Goal: Task Accomplishment & Management: Manage account settings

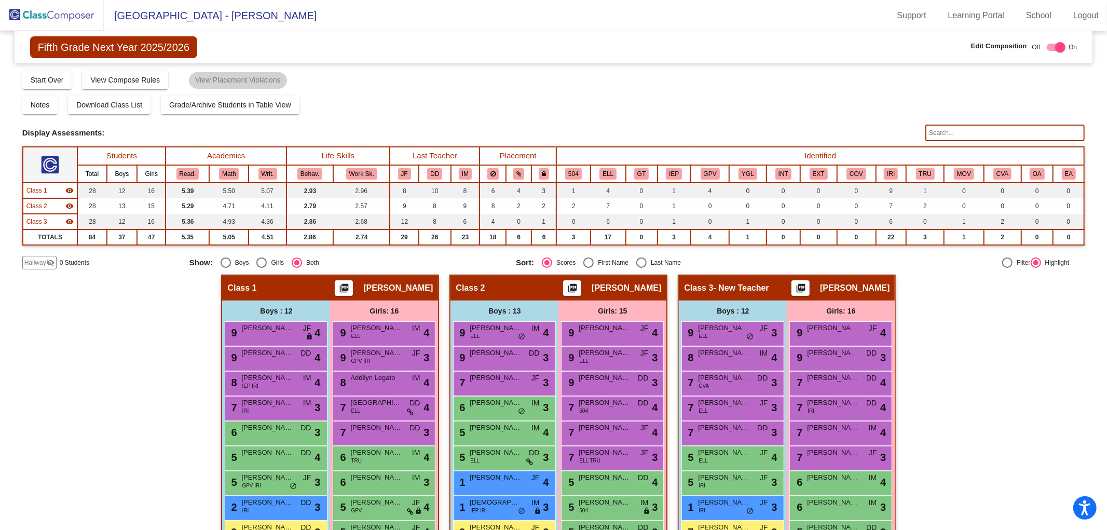
click at [69, 18] on img at bounding box center [52, 15] width 104 height 31
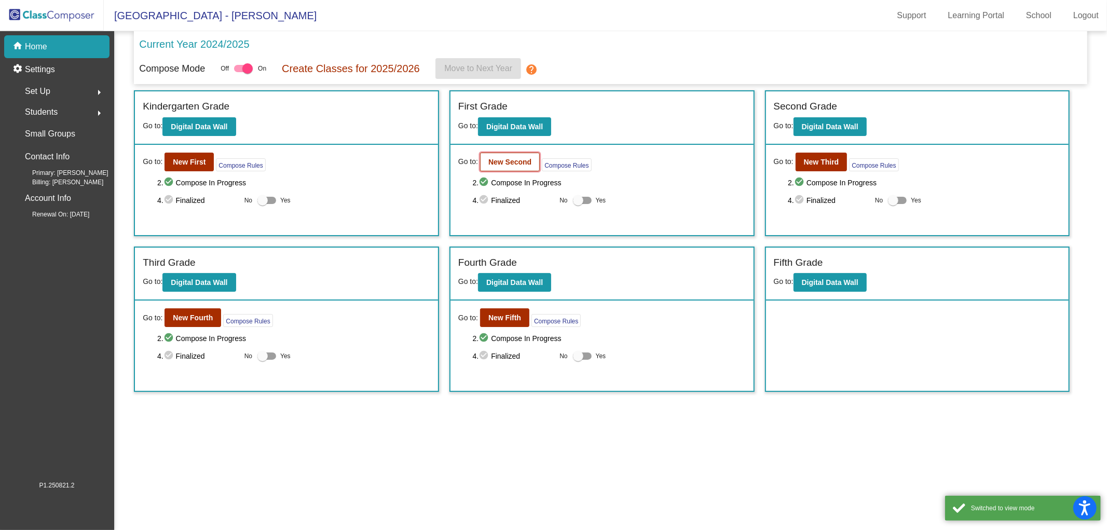
click at [497, 159] on b "New Second" at bounding box center [509, 162] width 43 height 8
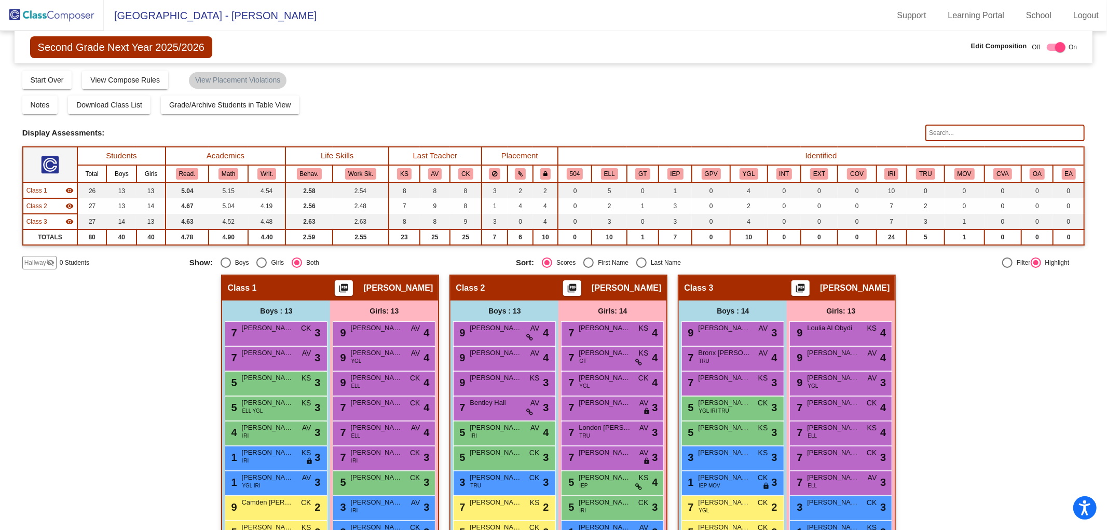
scroll to position [153, 0]
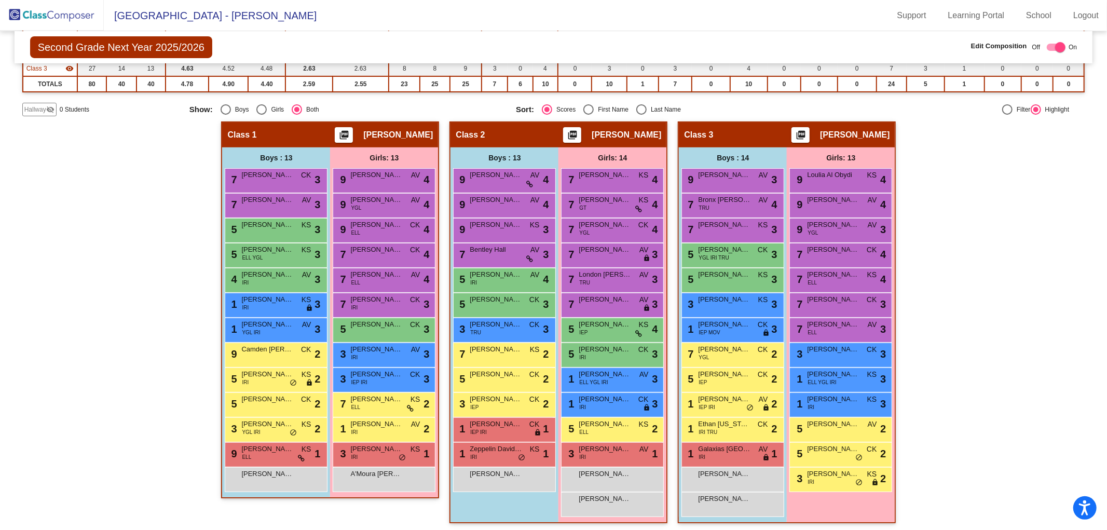
click at [51, 11] on img at bounding box center [52, 15] width 104 height 31
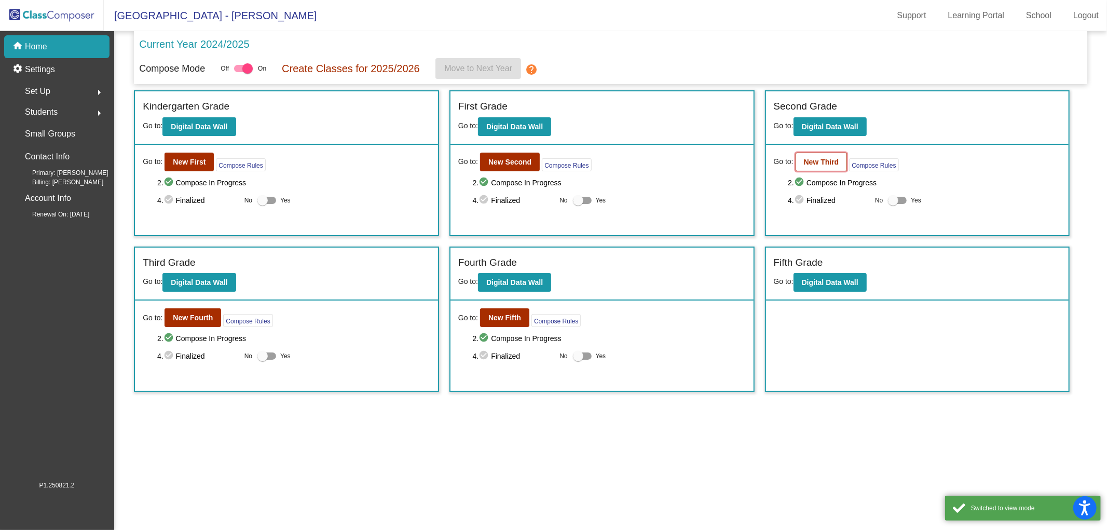
click at [821, 165] on b "New Third" at bounding box center [821, 162] width 35 height 8
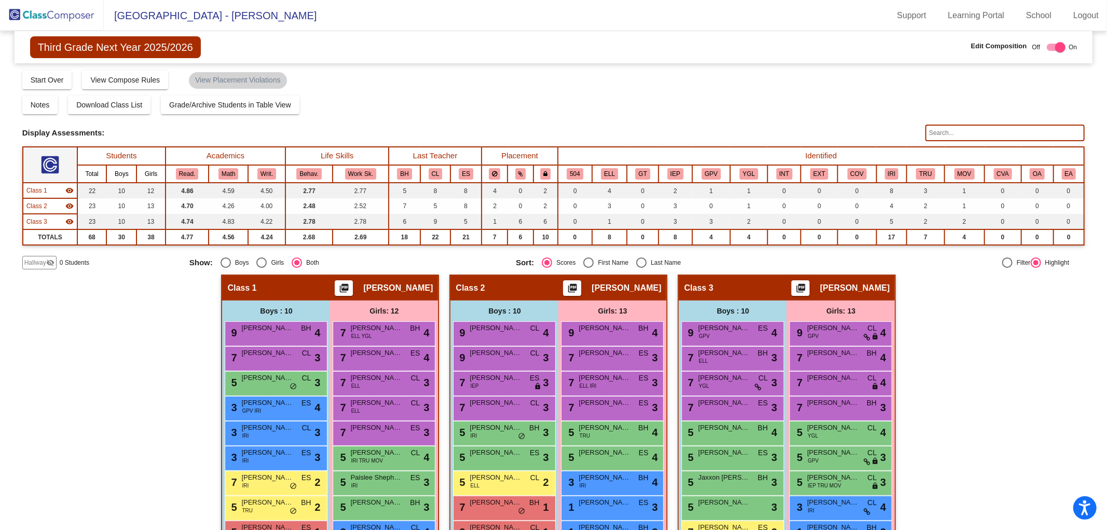
click at [35, 8] on img at bounding box center [52, 15] width 104 height 31
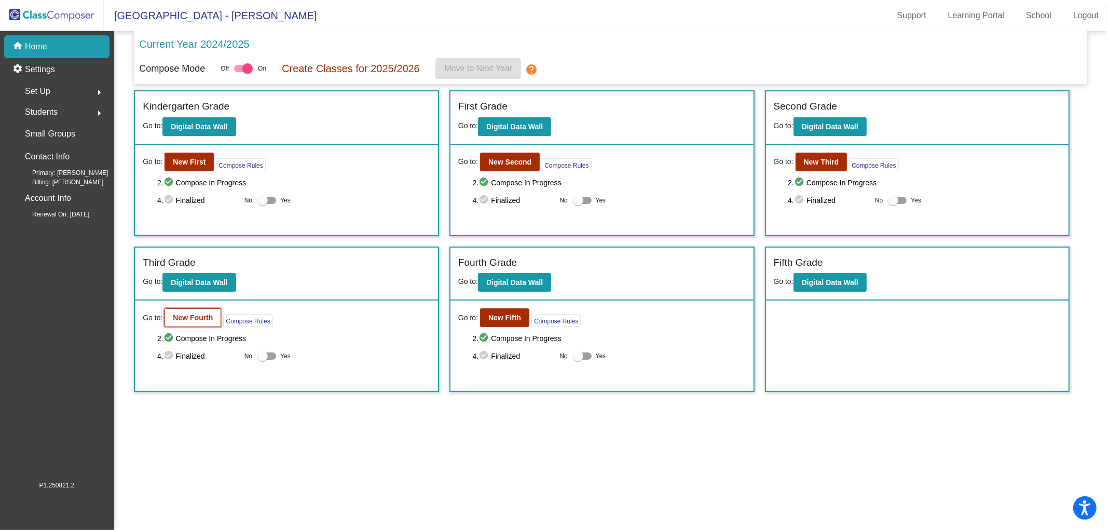
click at [191, 317] on b "New Fourth" at bounding box center [193, 318] width 40 height 8
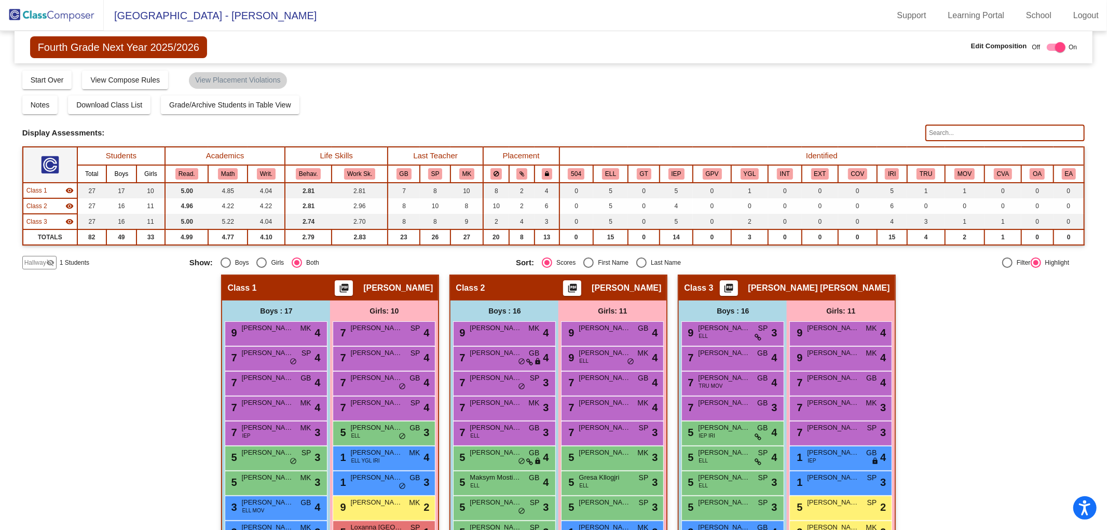
click at [112, 47] on span "Fourth Grade Next Year 2025/2026" at bounding box center [118, 47] width 177 height 22
click at [37, 19] on img at bounding box center [52, 15] width 104 height 31
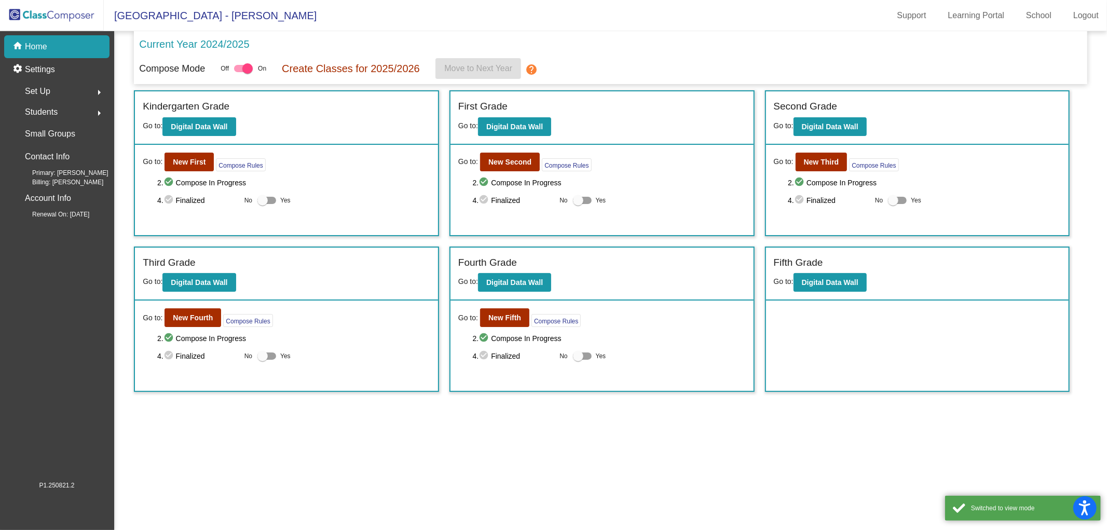
click at [270, 200] on div at bounding box center [266, 200] width 19 height 7
click at [263, 204] on input "Yes" at bounding box center [262, 204] width 1 height 1
checkbox input "true"
click at [587, 203] on div at bounding box center [582, 200] width 19 height 7
click at [578, 204] on input "Yes" at bounding box center [578, 204] width 1 height 1
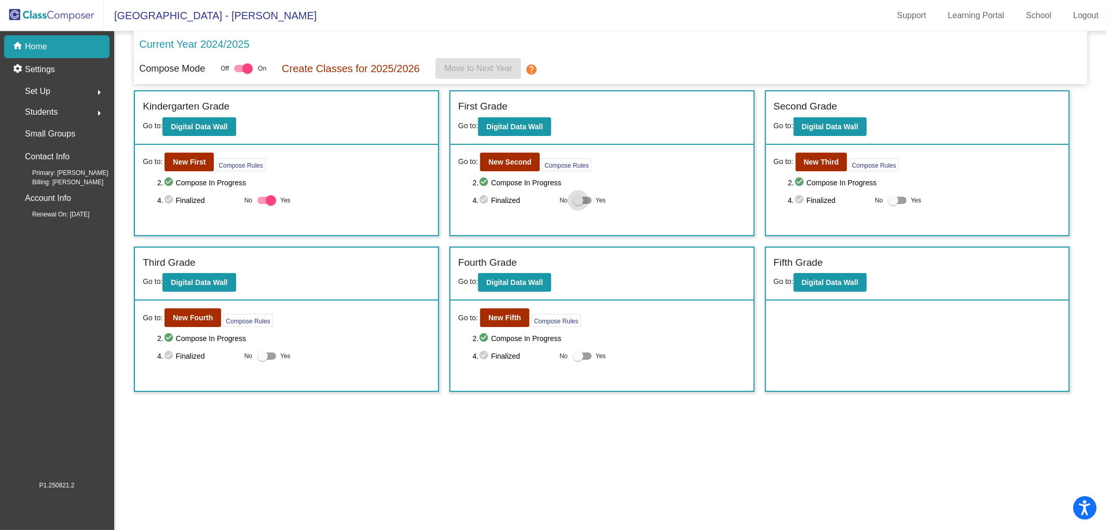
checkbox input "true"
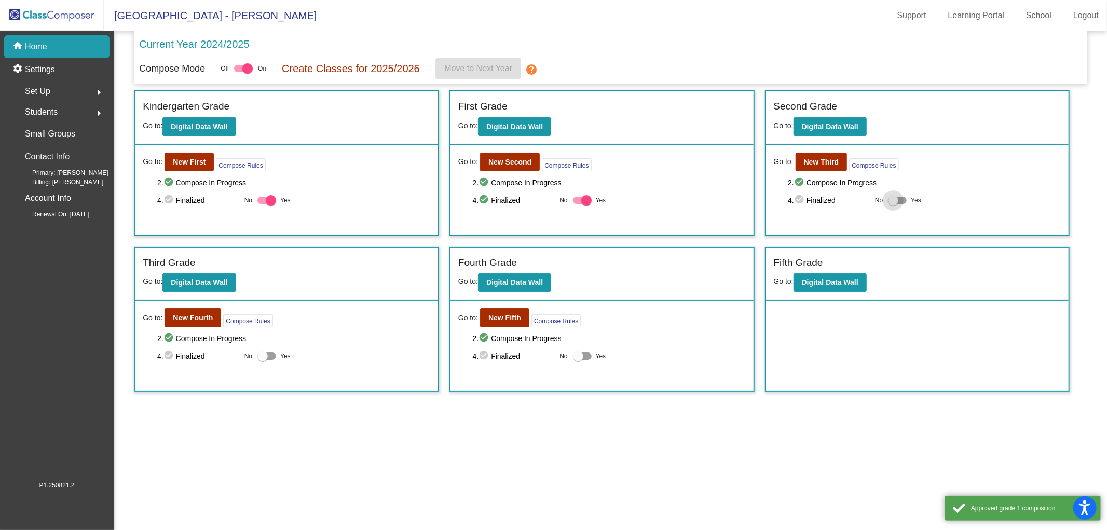
click at [901, 202] on div at bounding box center [897, 200] width 19 height 7
click at [893, 204] on input "Yes" at bounding box center [893, 204] width 1 height 1
checkbox input "true"
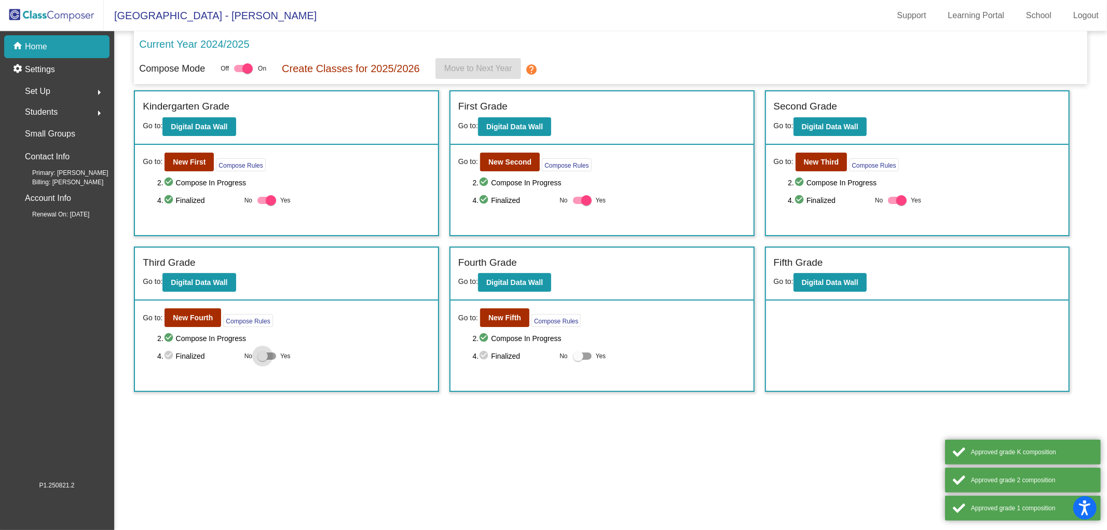
drag, startPoint x: 258, startPoint y: 357, endPoint x: 568, endPoint y: 390, distance: 312.1
click at [259, 357] on div at bounding box center [262, 356] width 10 height 10
click at [262, 360] on input "Yes" at bounding box center [262, 360] width 1 height 1
checkbox input "true"
click at [578, 354] on div at bounding box center [578, 356] width 10 height 10
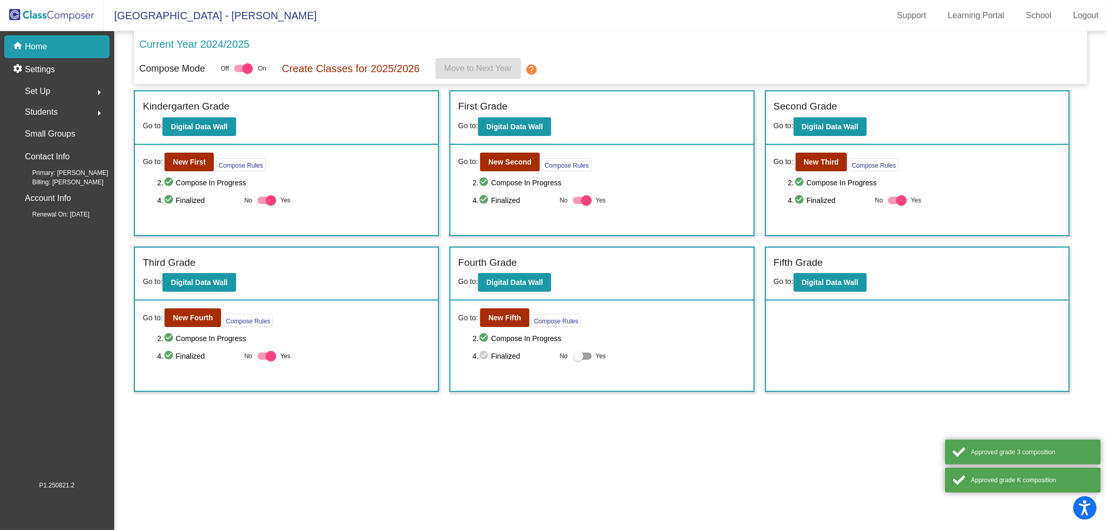
click at [578, 360] on input "Yes" at bounding box center [578, 360] width 1 height 1
checkbox input "true"
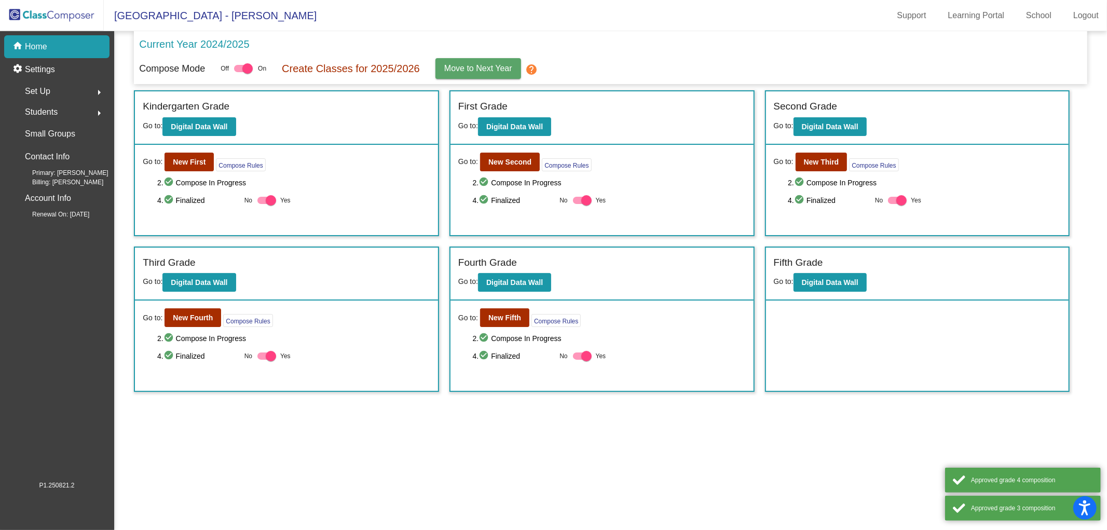
click at [552, 465] on mat-sidenav-content "Current Year 2024/2025 Compose Mode Off On Create Classes for 2025/2026 Move to…" at bounding box center [610, 280] width 993 height 499
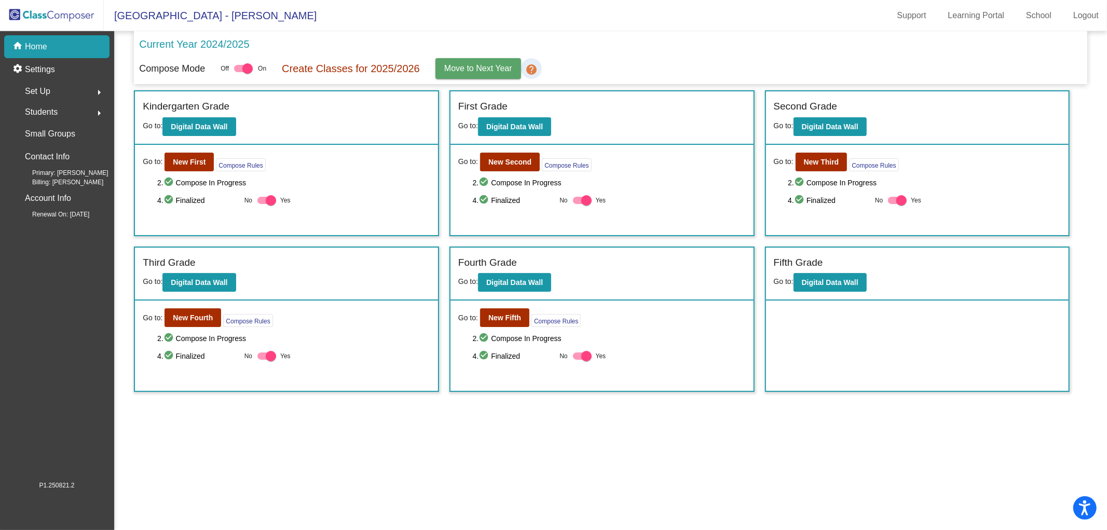
click at [530, 66] on mat-icon "help" at bounding box center [531, 69] width 12 height 12
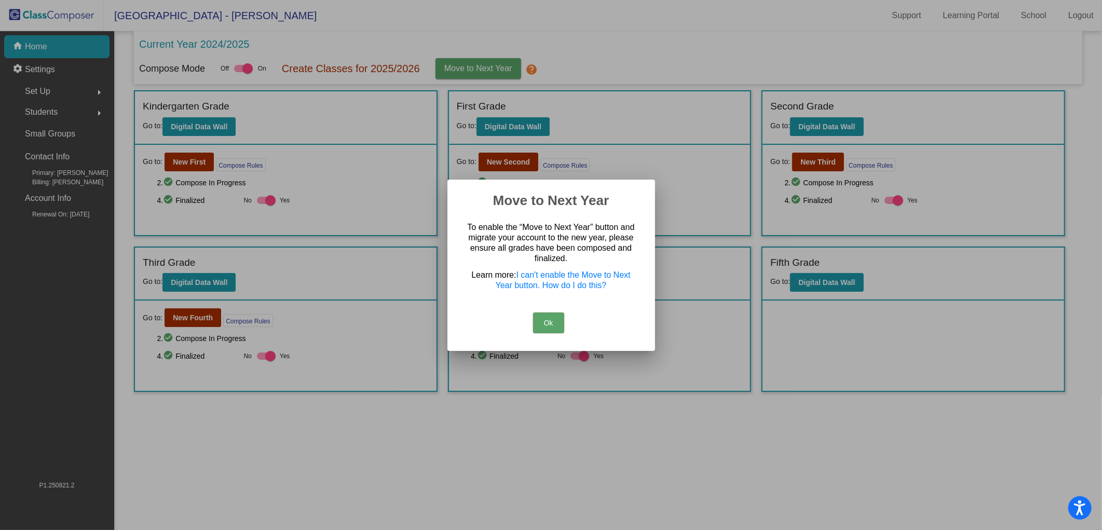
click at [547, 325] on button "Ok" at bounding box center [548, 322] width 31 height 21
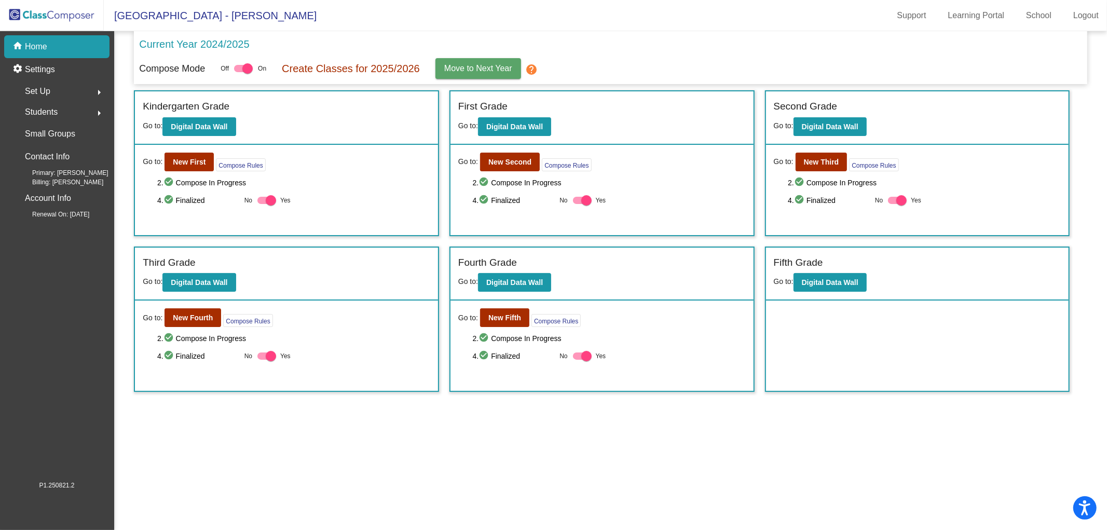
click at [465, 76] on button "Move to Next Year" at bounding box center [479, 68] width 86 height 21
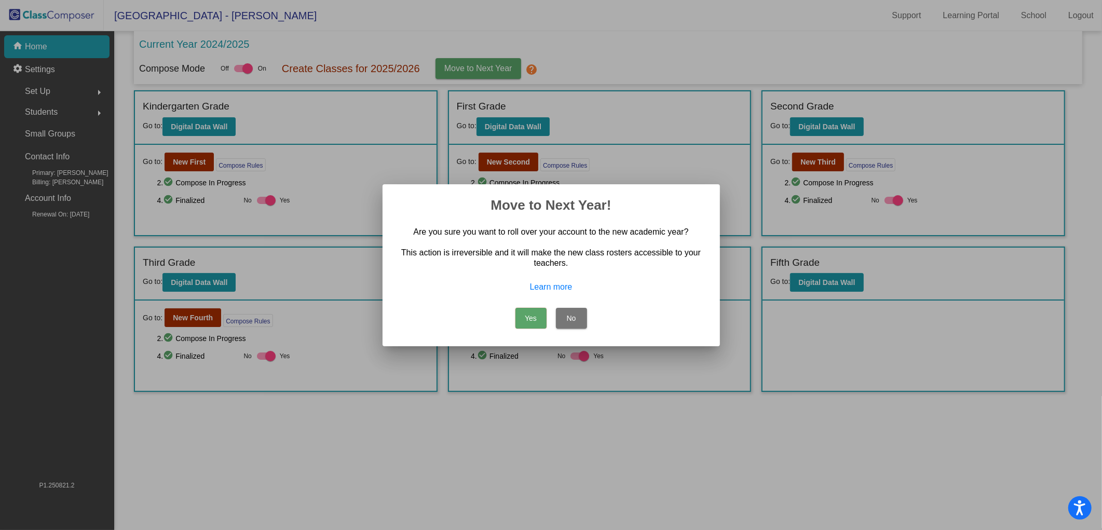
click at [527, 320] on button "Yes" at bounding box center [530, 318] width 31 height 21
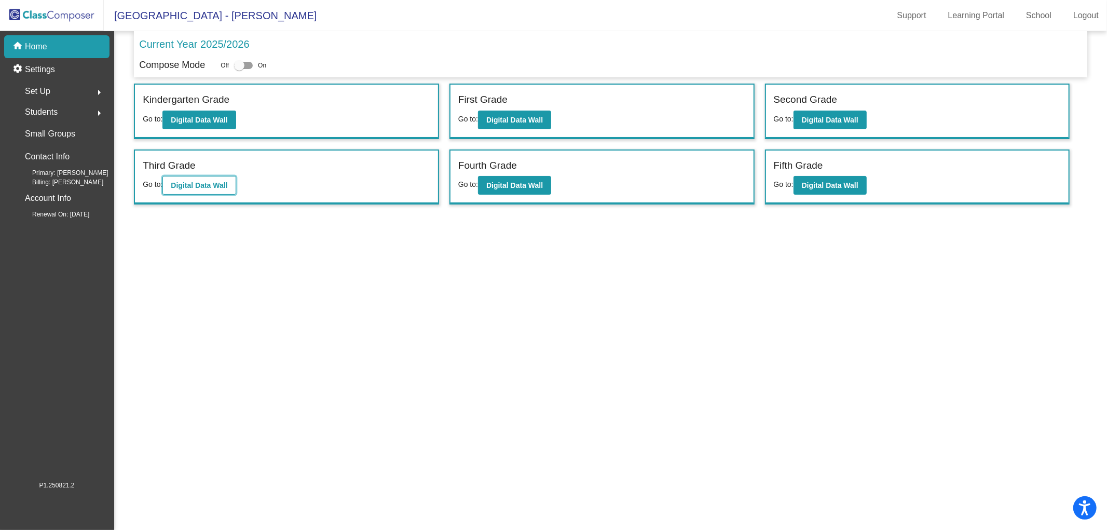
click at [199, 190] on button "Digital Data Wall" at bounding box center [198, 185] width 73 height 19
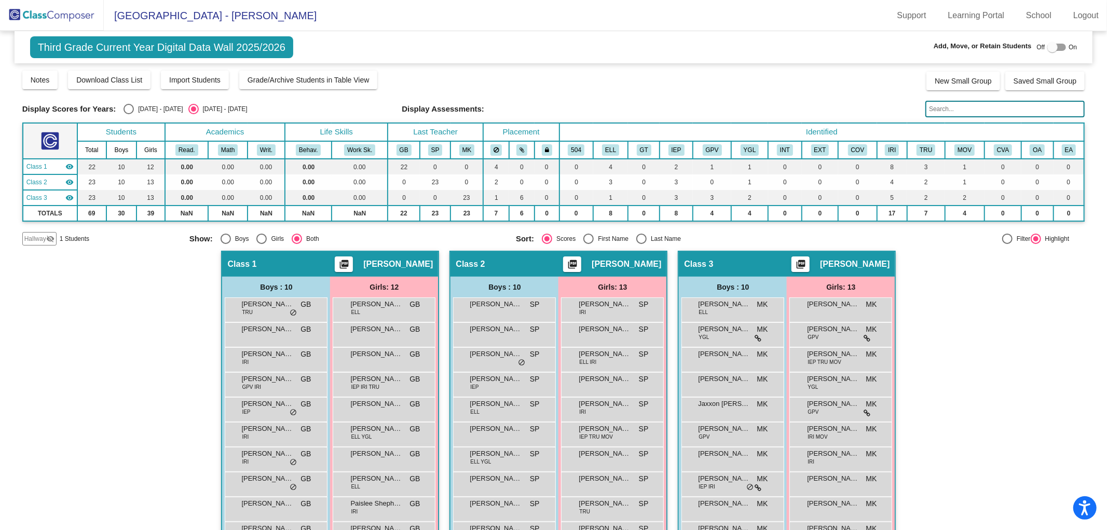
click at [157, 51] on span "Third Grade Current Year Digital Data Wall 2025/2026" at bounding box center [161, 47] width 263 height 22
click at [48, 16] on img at bounding box center [52, 15] width 104 height 31
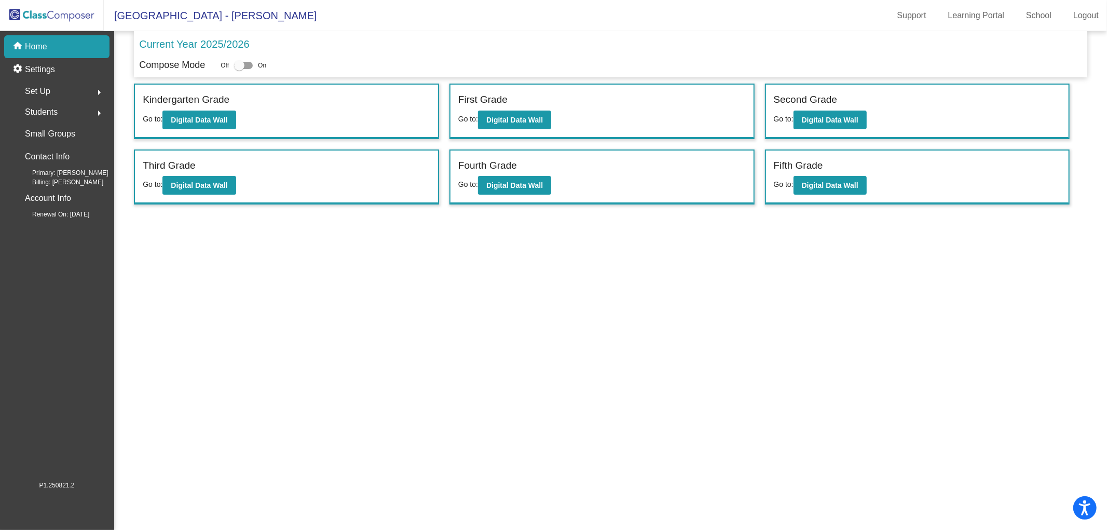
click at [44, 50] on p "Home" at bounding box center [36, 46] width 22 height 12
click at [52, 21] on img at bounding box center [52, 15] width 104 height 31
click at [52, 11] on img at bounding box center [52, 15] width 104 height 31
click at [169, 12] on span "[GEOGRAPHIC_DATA] - [PERSON_NAME]" at bounding box center [210, 15] width 213 height 17
click at [30, 63] on div "settings Settings" at bounding box center [56, 69] width 105 height 23
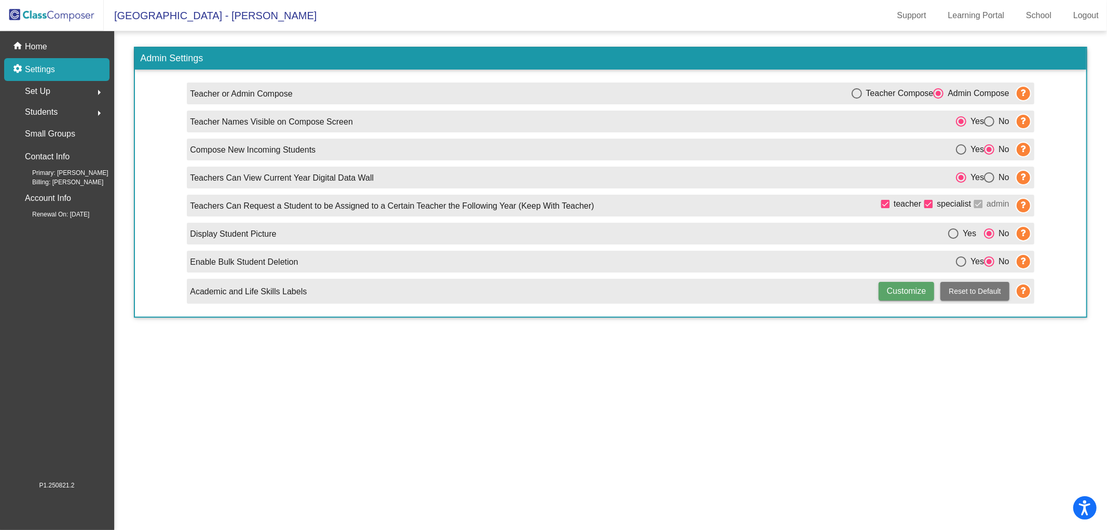
click at [855, 396] on mat-sidenav-content "Admin Settings Teacher or Admin Compose Teacher Compose Admin Compose Teacher N…" at bounding box center [610, 280] width 993 height 499
click at [42, 42] on p "Home" at bounding box center [36, 46] width 22 height 12
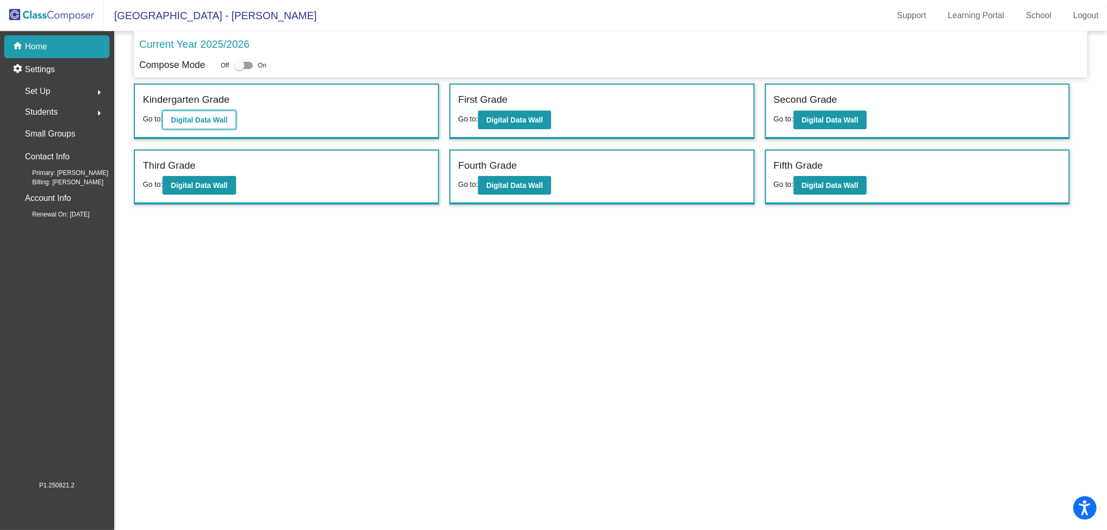
click at [174, 120] on b "Digital Data Wall" at bounding box center [199, 120] width 57 height 8
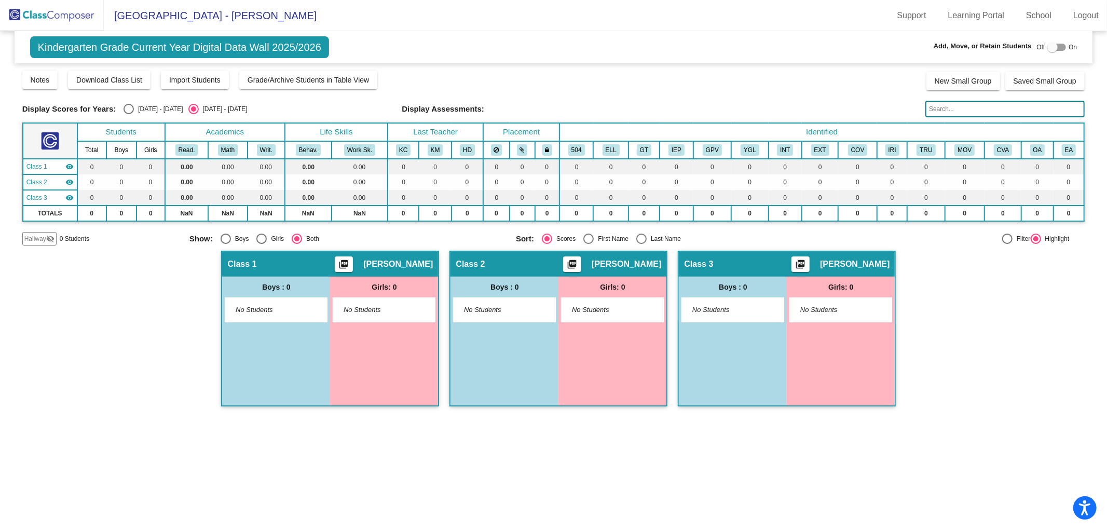
click at [38, 9] on img at bounding box center [52, 15] width 104 height 31
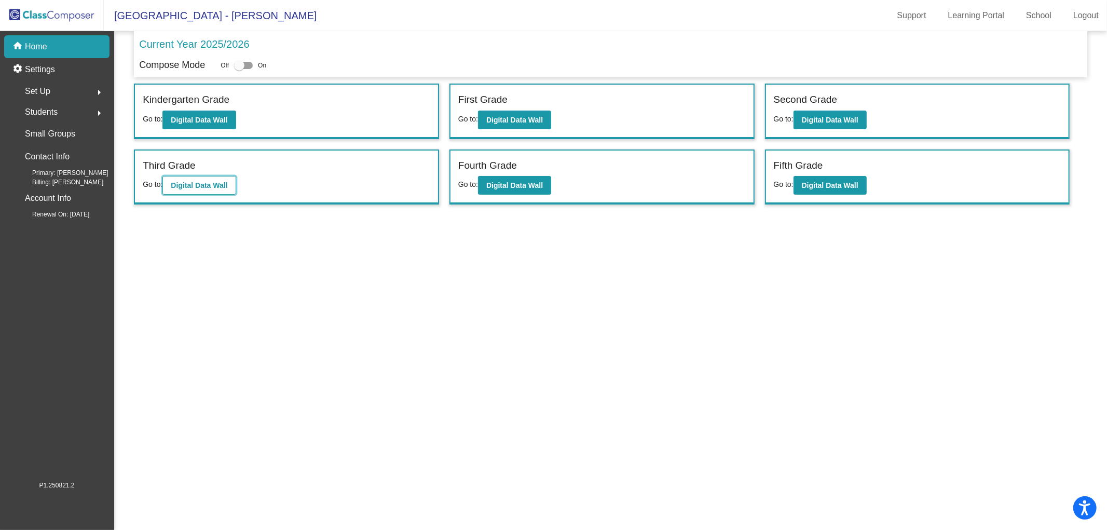
click at [203, 185] on b "Digital Data Wall" at bounding box center [199, 185] width 57 height 8
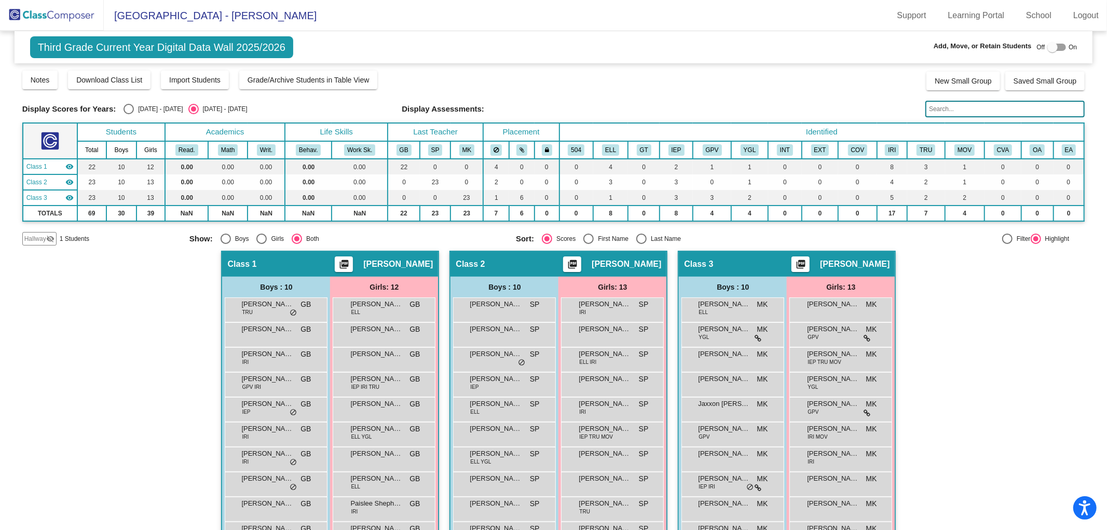
click at [120, 107] on div "Display Scores for Years: [DATE] - [DATE] [DATE] - [DATE]" at bounding box center [208, 109] width 372 height 10
click at [125, 107] on div "Select an option" at bounding box center [129, 109] width 10 height 10
click at [128, 114] on input "[DATE] - [DATE]" at bounding box center [128, 114] width 1 height 1
radio input "true"
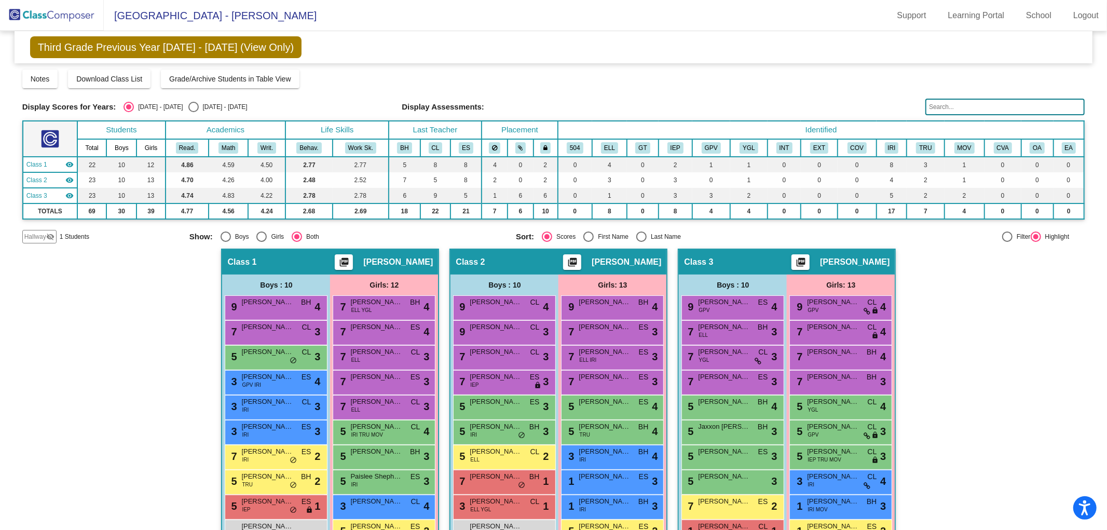
click at [188, 109] on div "Select an option" at bounding box center [193, 107] width 10 height 10
click at [193, 112] on input "[DATE] - [DATE]" at bounding box center [193, 112] width 1 height 1
radio input "true"
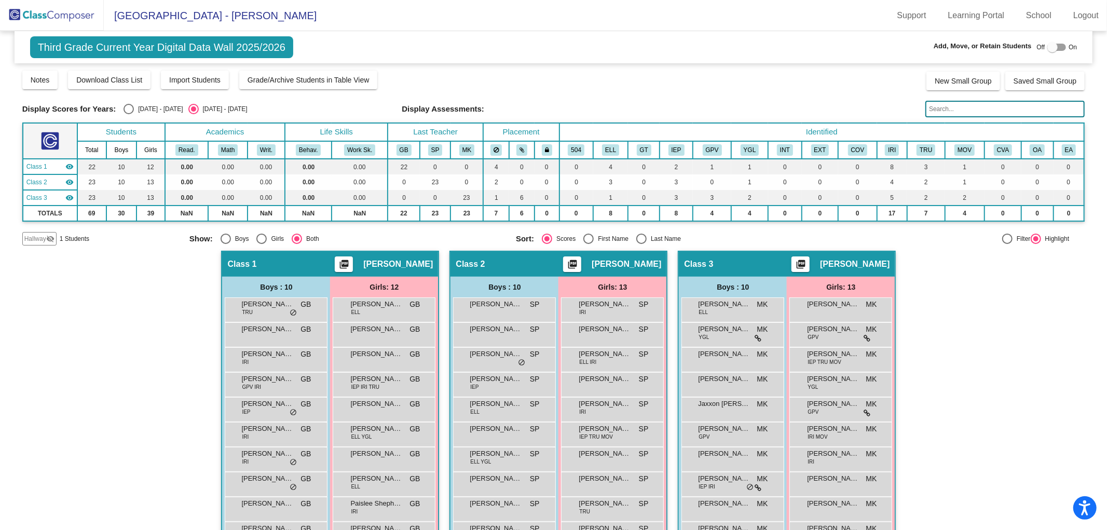
click at [124, 107] on div "Select an option" at bounding box center [129, 109] width 10 height 10
click at [128, 114] on input "[DATE] - [DATE]" at bounding box center [128, 114] width 1 height 1
radio input "true"
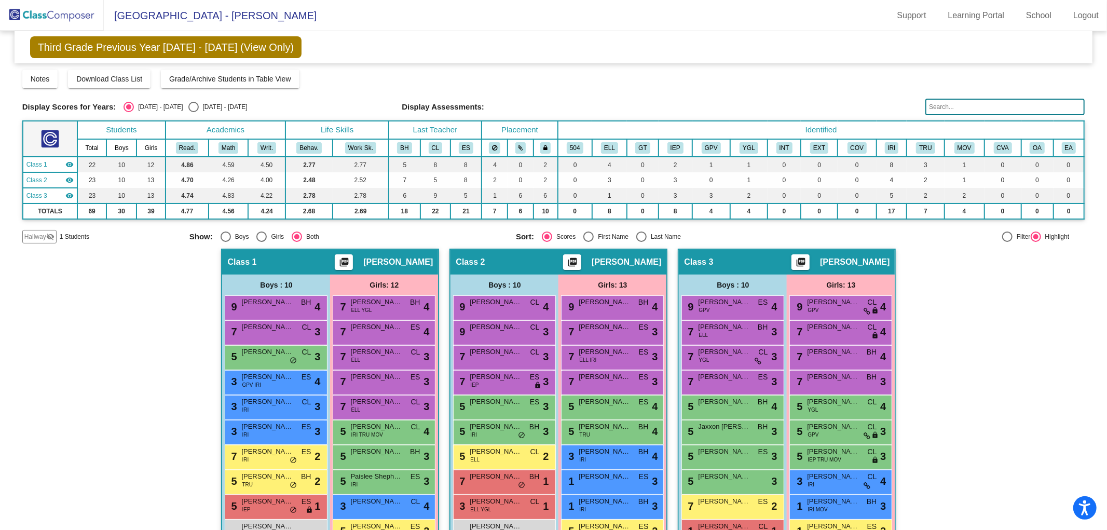
click at [161, 17] on span "[GEOGRAPHIC_DATA] - [PERSON_NAME]" at bounding box center [210, 15] width 213 height 17
click at [43, 11] on img at bounding box center [52, 15] width 104 height 31
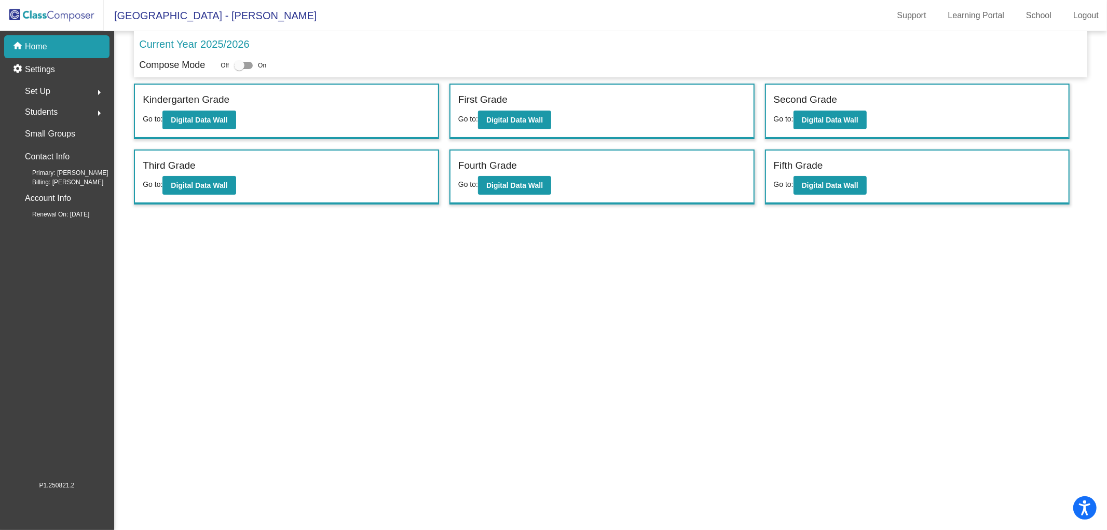
click at [245, 64] on div at bounding box center [243, 65] width 19 height 7
click at [239, 69] on input "checkbox" at bounding box center [239, 69] width 1 height 1
checkbox input "true"
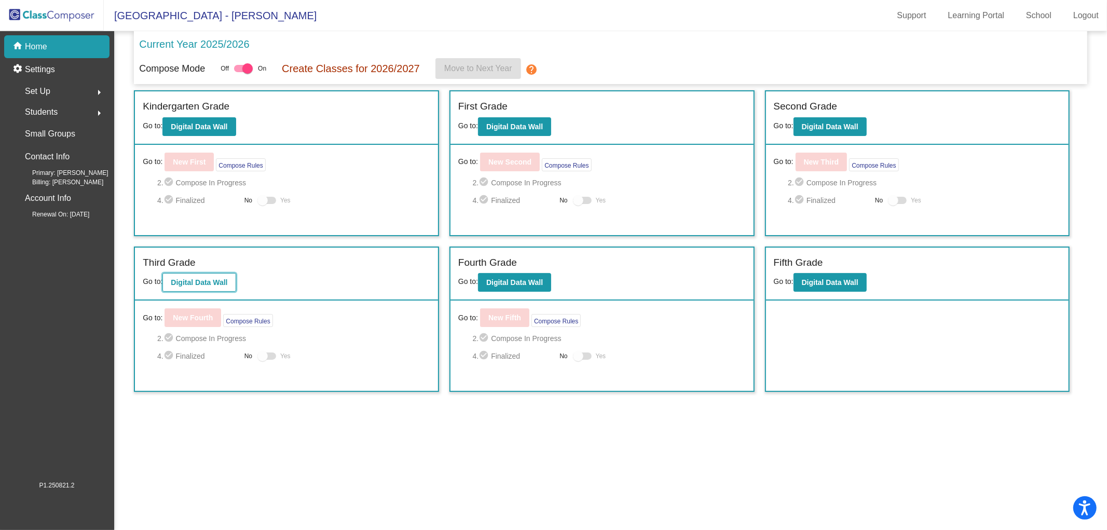
click at [226, 283] on b "Digital Data Wall" at bounding box center [199, 282] width 57 height 8
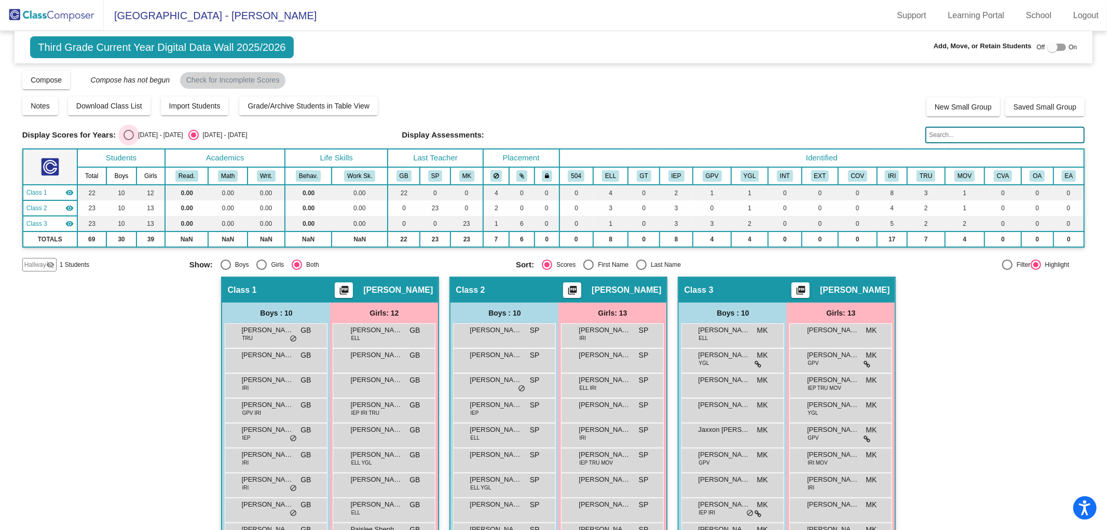
click at [128, 138] on div "Select an option" at bounding box center [129, 135] width 10 height 10
click at [128, 140] on input "[DATE] - [DATE]" at bounding box center [128, 140] width 1 height 1
radio input "true"
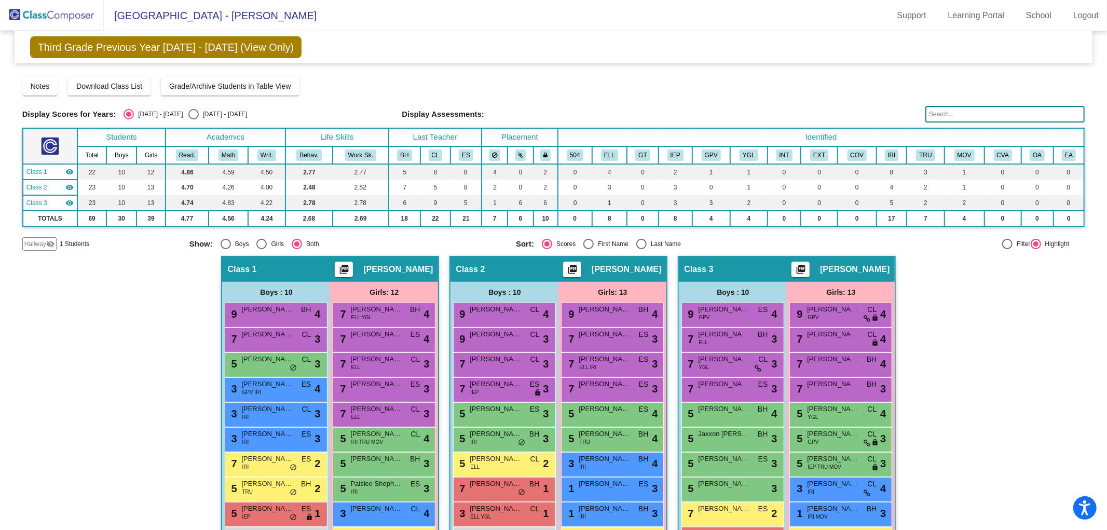
click at [43, 13] on img at bounding box center [52, 15] width 104 height 31
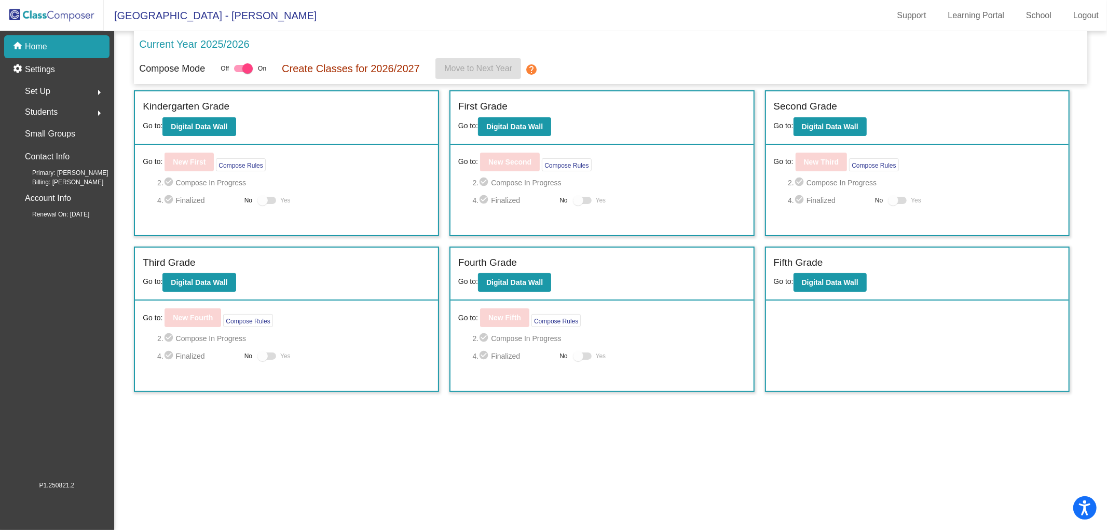
click at [57, 92] on div "Set Up arrow_right" at bounding box center [59, 91] width 99 height 21
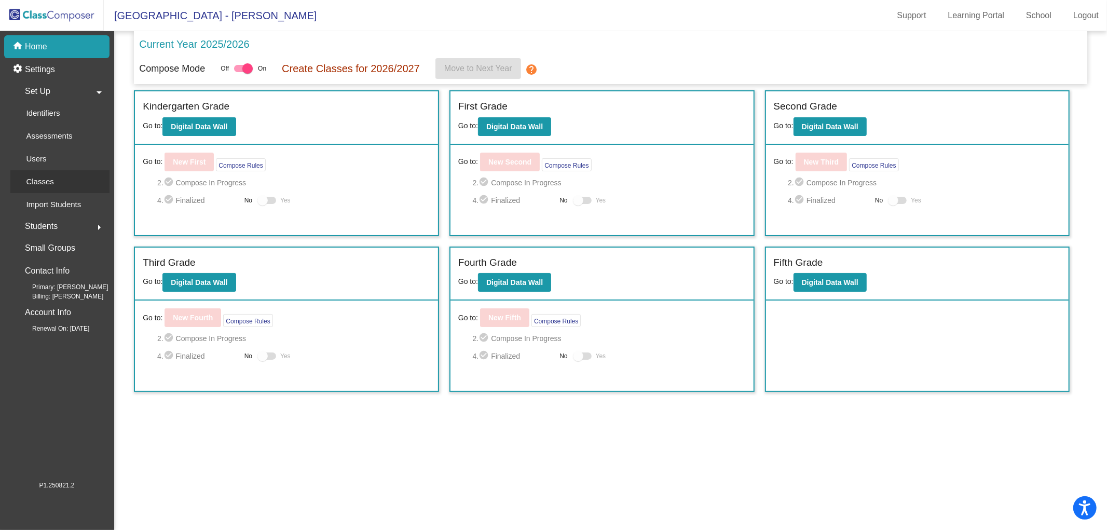
click at [55, 188] on div "Classes" at bounding box center [36, 181] width 52 height 23
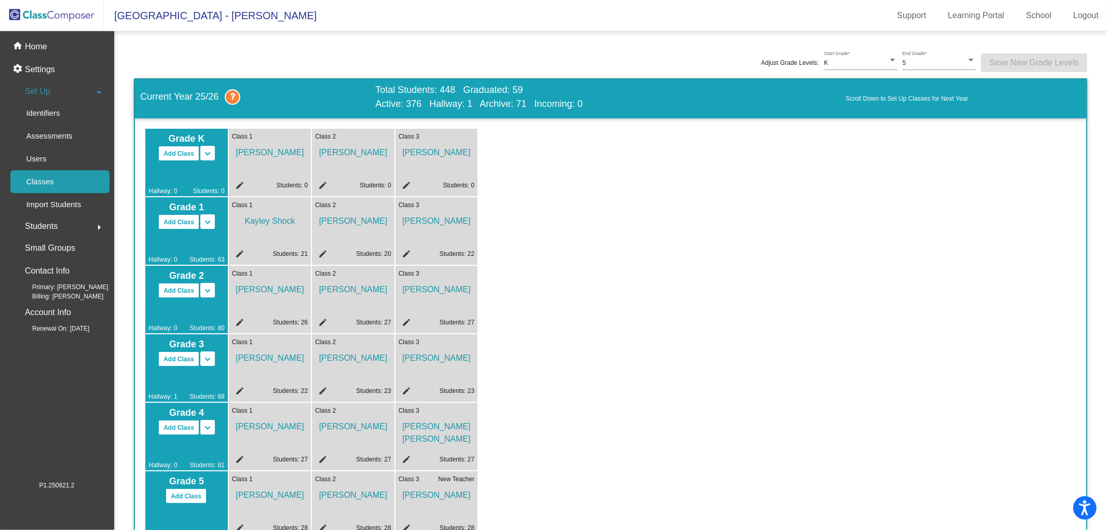
click at [267, 357] on span "[PERSON_NAME]" at bounding box center [270, 356] width 76 height 18
click at [239, 345] on span "Class 1" at bounding box center [242, 341] width 21 height 9
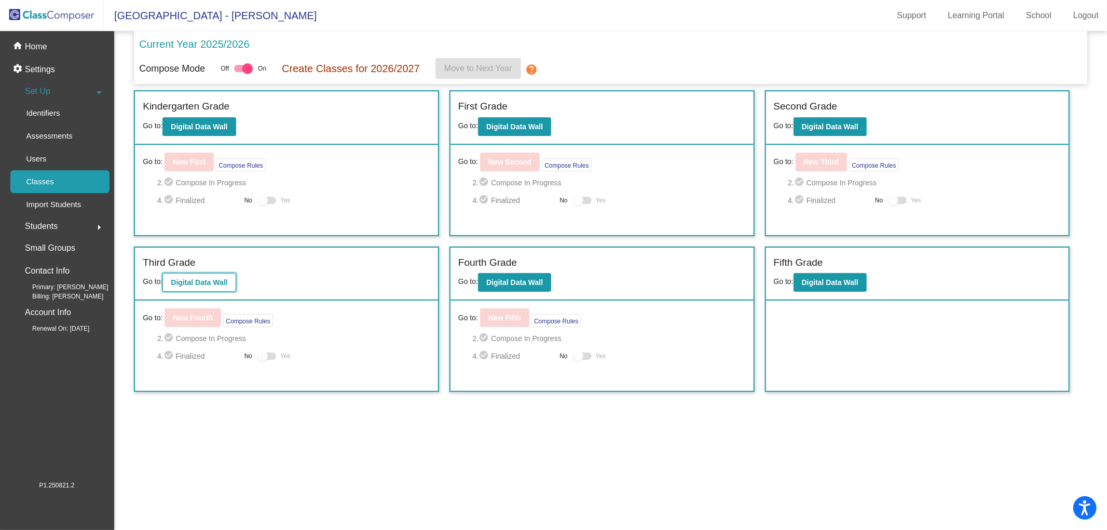
click at [195, 279] on b "Digital Data Wall" at bounding box center [199, 282] width 57 height 8
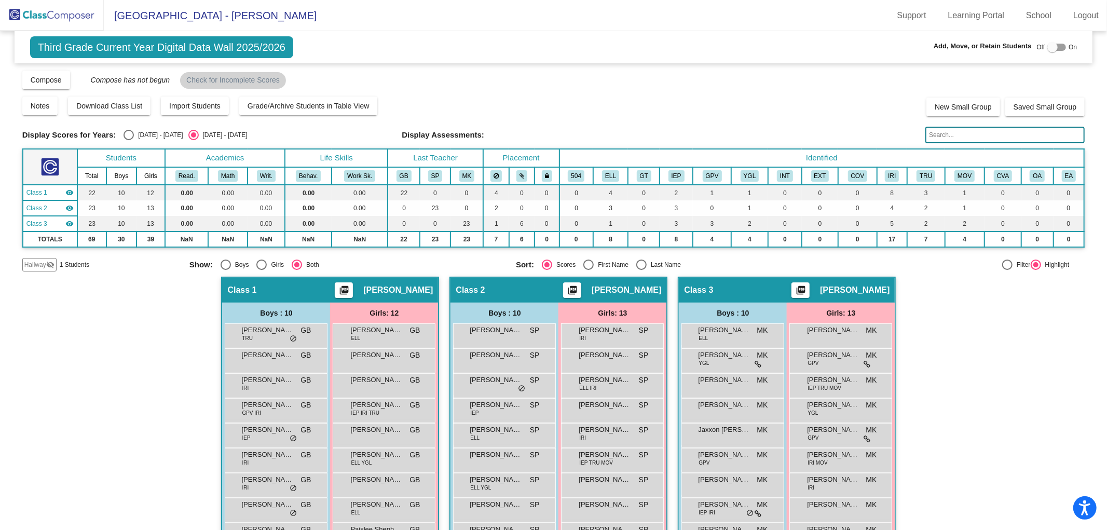
click at [138, 132] on div "[DATE] - [DATE]" at bounding box center [158, 134] width 49 height 9
click at [129, 140] on input "[DATE] - [DATE]" at bounding box center [128, 140] width 1 height 1
radio input "true"
